Goal: Task Accomplishment & Management: Use online tool/utility

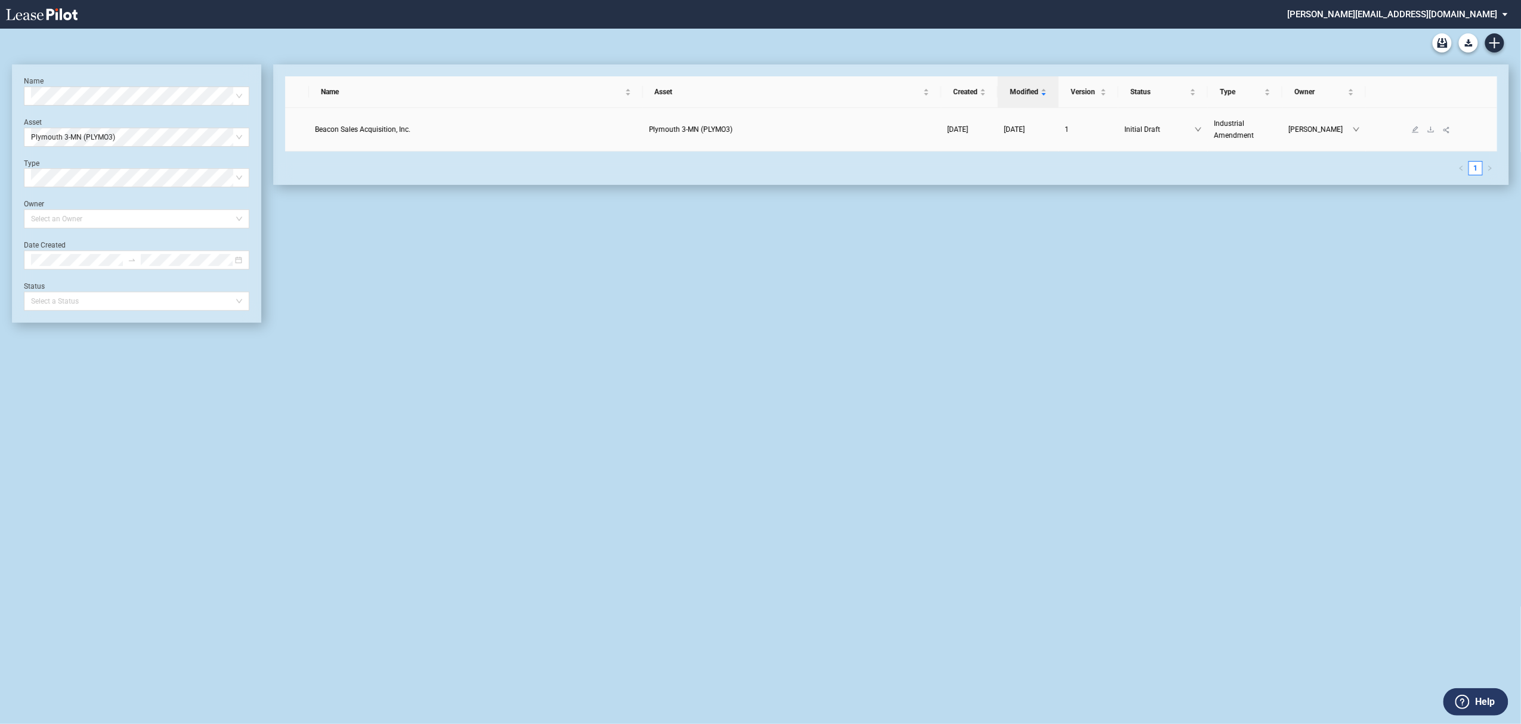
click at [390, 136] on td "Beacon Sales Acquisition, Inc." at bounding box center [476, 130] width 334 height 44
click at [390, 131] on span "Beacon Sales Acquisition, Inc." at bounding box center [362, 129] width 95 height 8
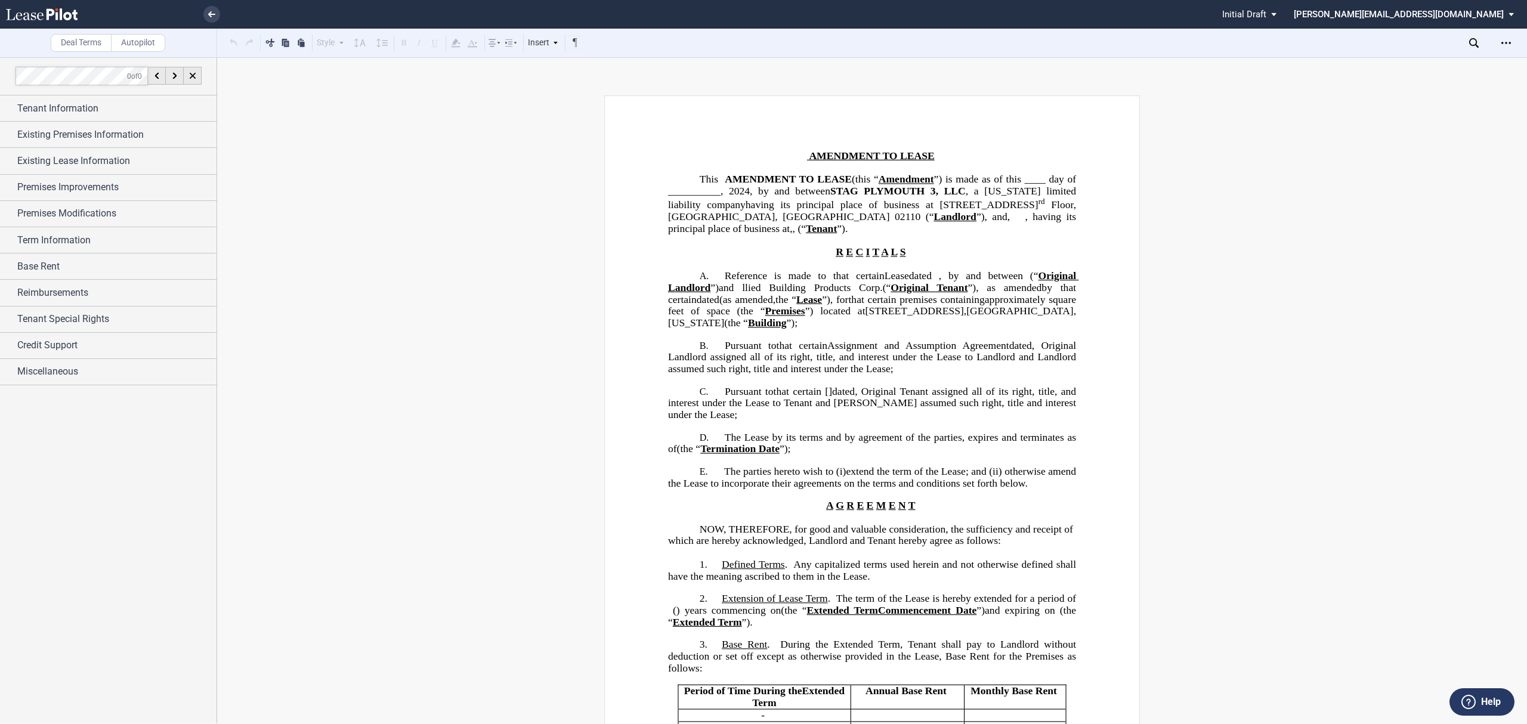
click at [35, 14] on icon at bounding box center [42, 14] width 72 height 12
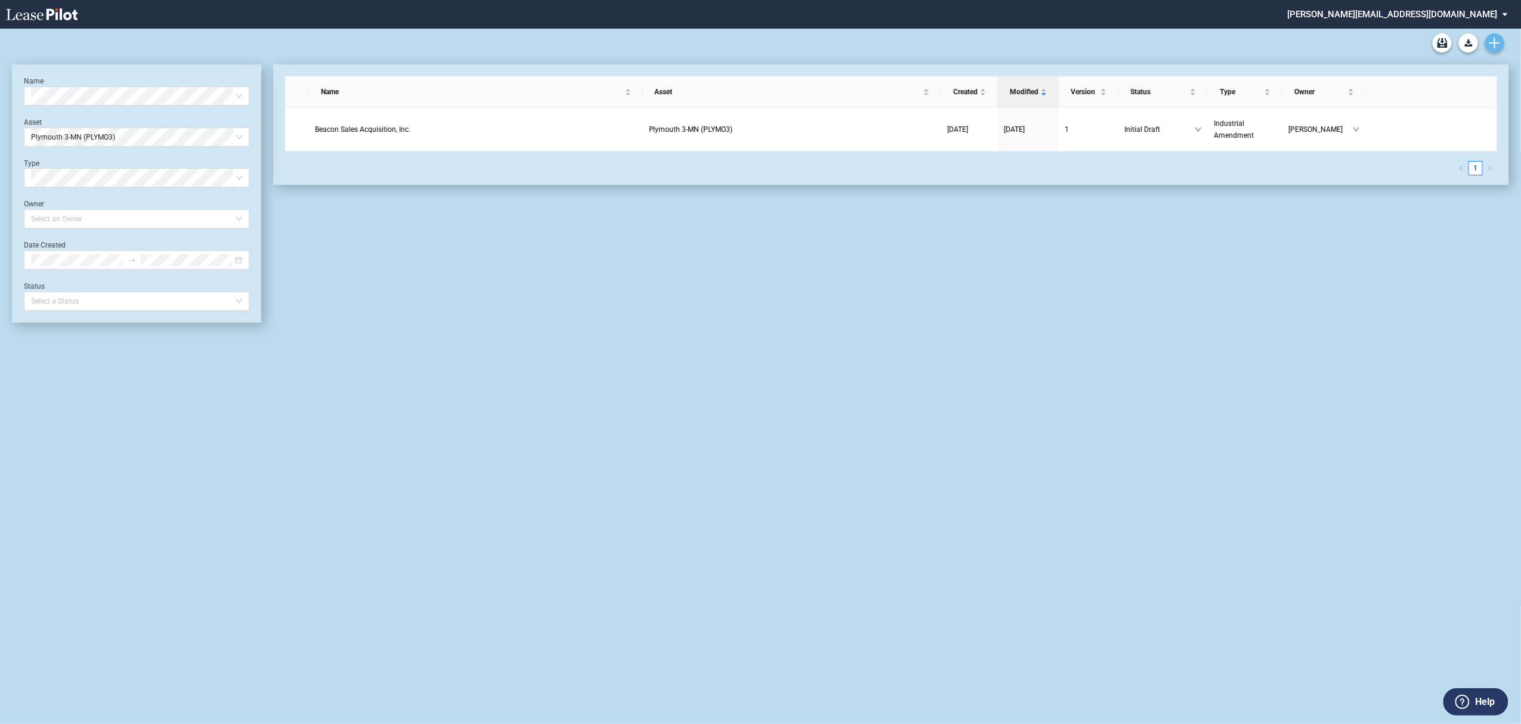
click at [1502, 44] on link "Create new document" at bounding box center [1495, 42] width 19 height 19
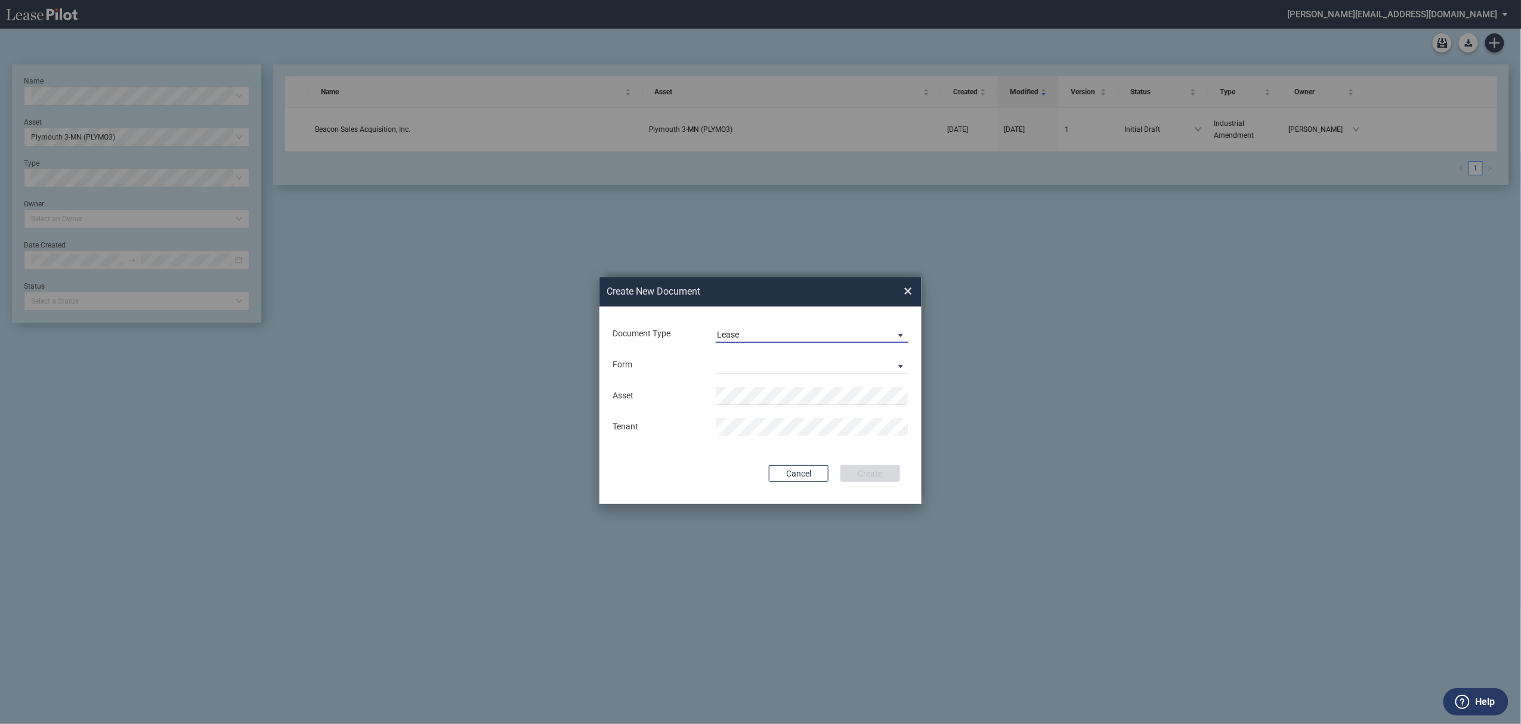
click at [826, 332] on span "Lease" at bounding box center [802, 335] width 171 height 12
click at [746, 301] on div "Amendment" at bounding box center [742, 306] width 51 height 13
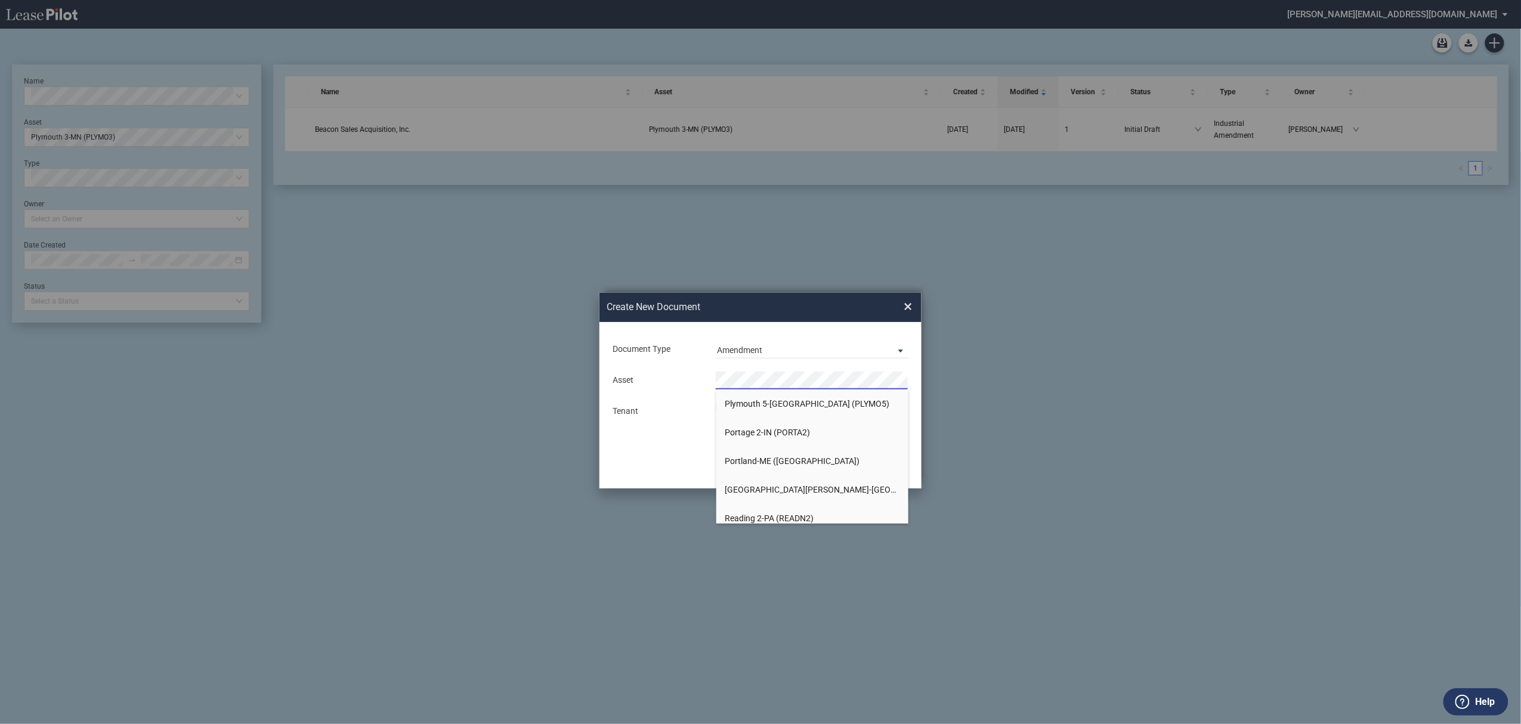
scroll to position [7080, 0]
